Goal: Register for event/course

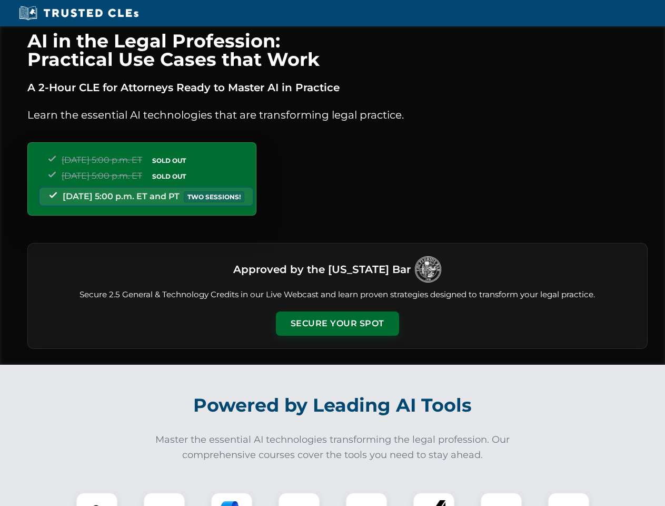
click at [337, 324] on button "Secure Your Spot" at bounding box center [337, 323] width 123 height 24
click at [97, 499] on img at bounding box center [97, 513] width 31 height 31
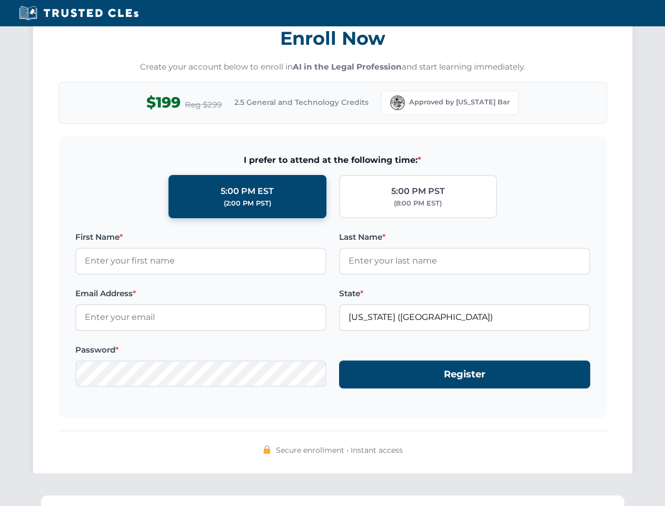
scroll to position [1034, 0]
